Goal: Find contact information: Find contact information

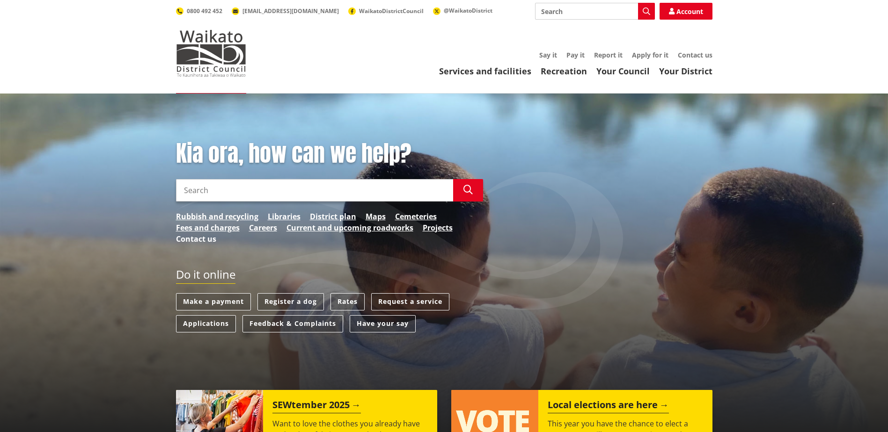
click at [188, 237] on link "Contact us" at bounding box center [196, 239] width 40 height 11
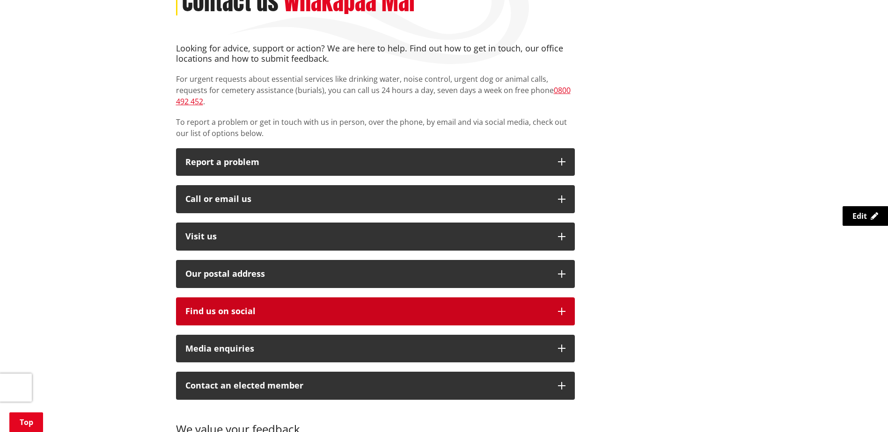
scroll to position [187, 0]
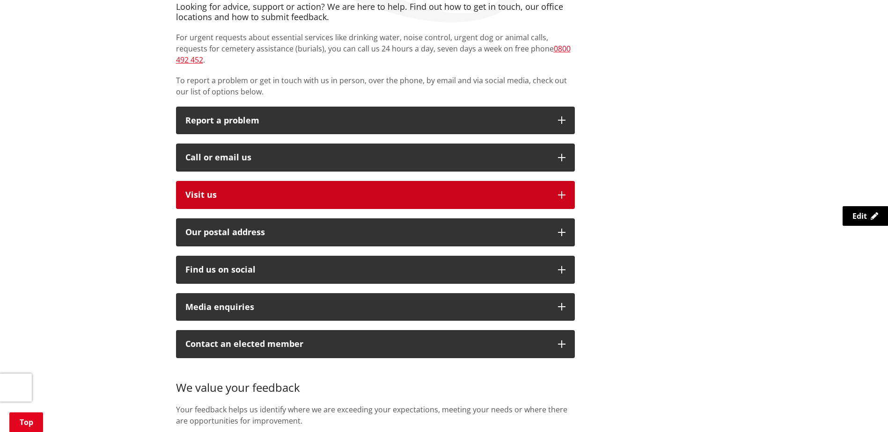
click at [558, 191] on icon "button" at bounding box center [561, 194] width 7 height 7
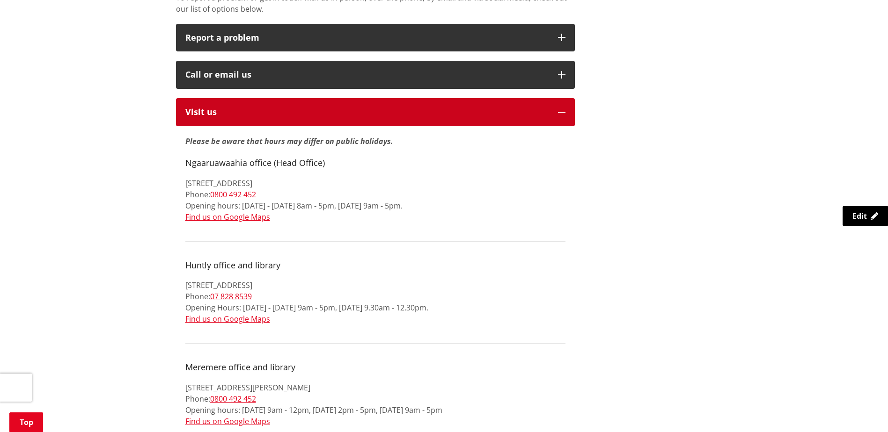
scroll to position [281, 0]
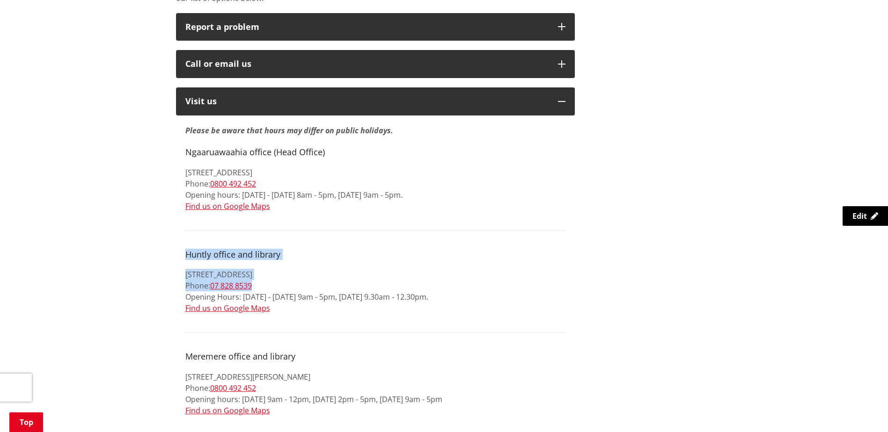
drag, startPoint x: 183, startPoint y: 241, endPoint x: 311, endPoint y: 273, distance: 131.3
copy div "Huntly office and library [STREET_ADDRESS] Phone: [PHONE_NUMBER]"
